Goal: Find specific page/section: Find specific page/section

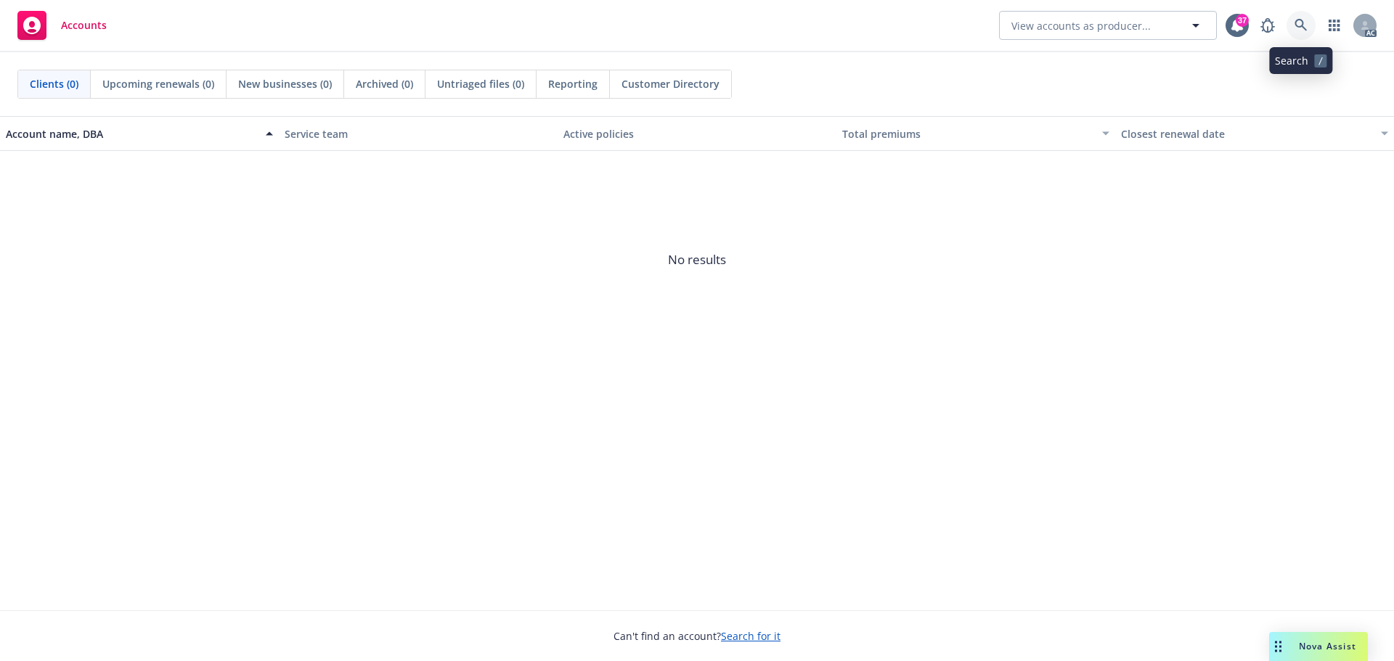
click at [1296, 20] on icon at bounding box center [1301, 25] width 13 height 13
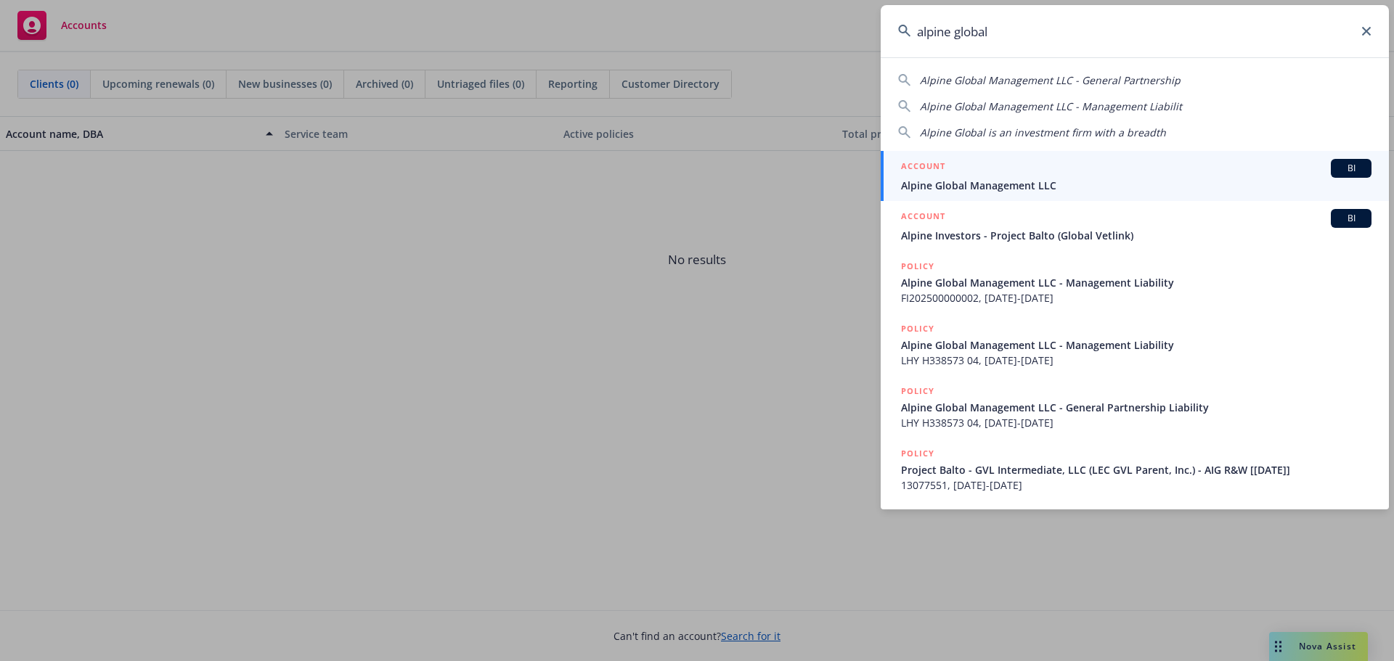
type input "alpine global"
click at [1020, 180] on span "Alpine Global Management LLC" at bounding box center [1136, 185] width 471 height 15
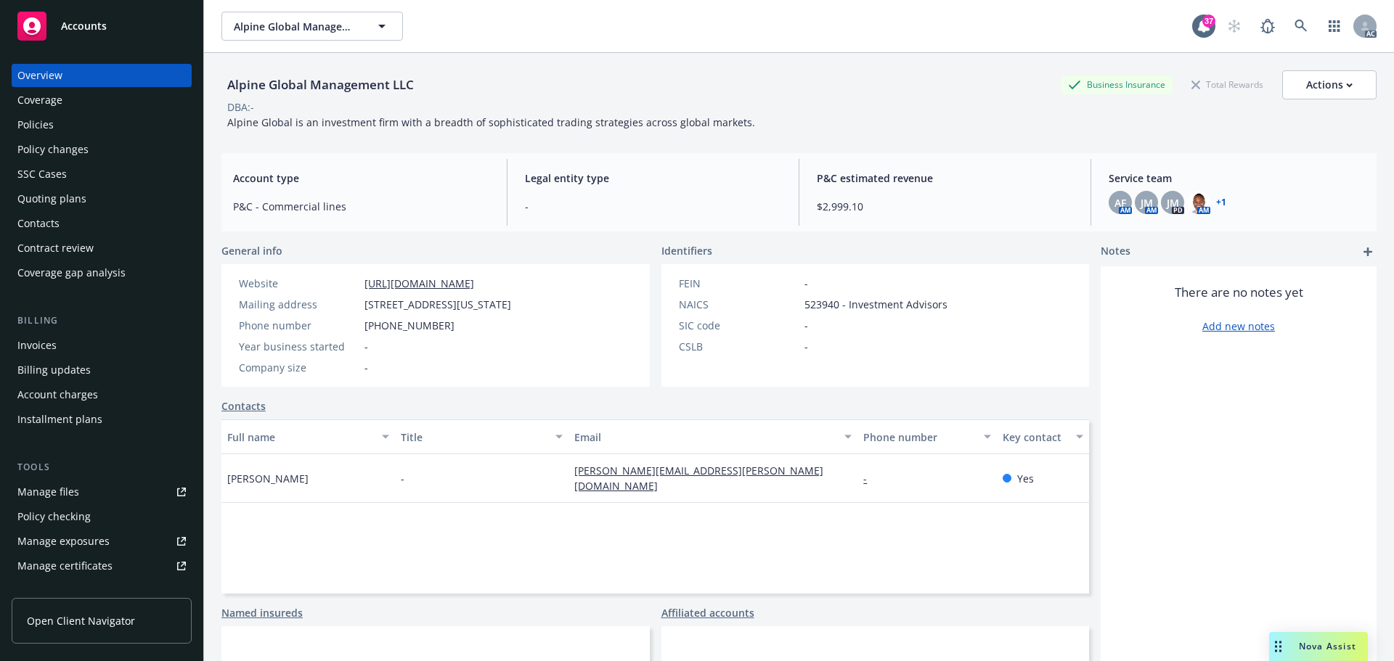
click at [47, 344] on div "Invoices" at bounding box center [36, 345] width 39 height 23
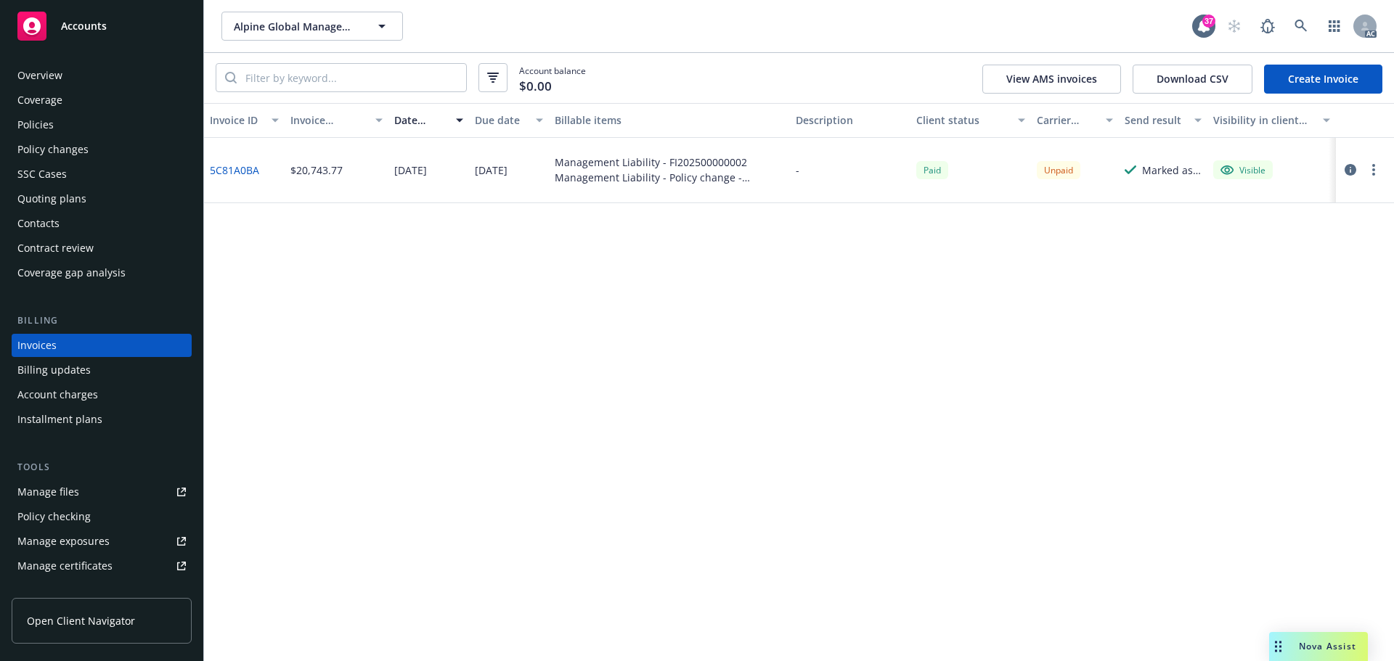
click at [245, 171] on link "5C81A0BA" at bounding box center [234, 170] width 49 height 15
